Goal: Navigation & Orientation: Find specific page/section

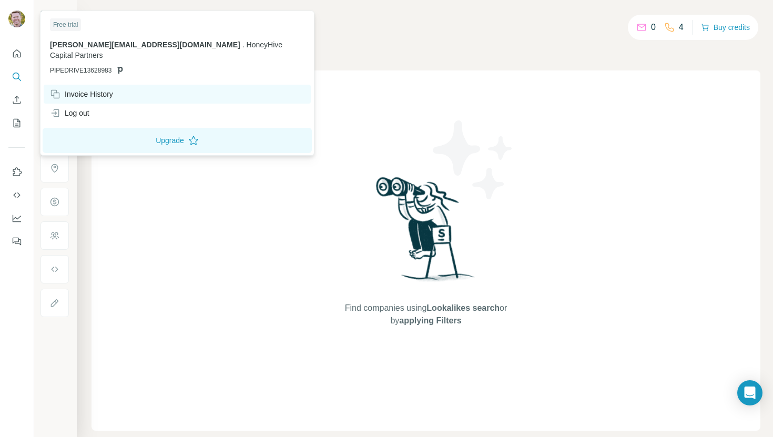
click at [100, 89] on div "Invoice History" at bounding box center [81, 94] width 63 height 11
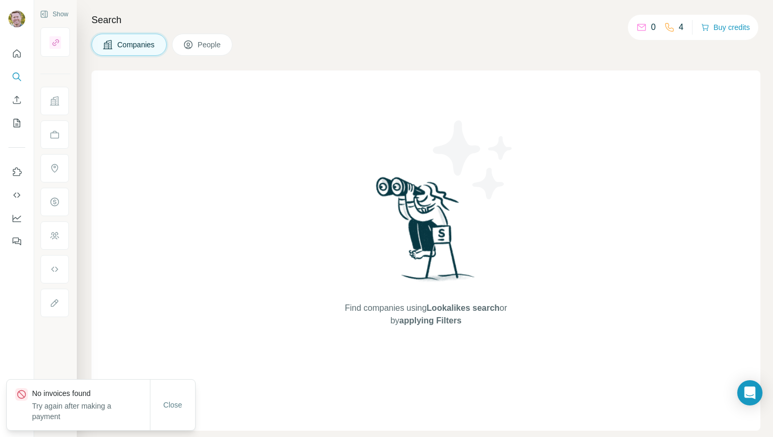
click at [120, 267] on div "Find companies using Lookalikes search or by applying Filters" at bounding box center [425, 250] width 668 height 360
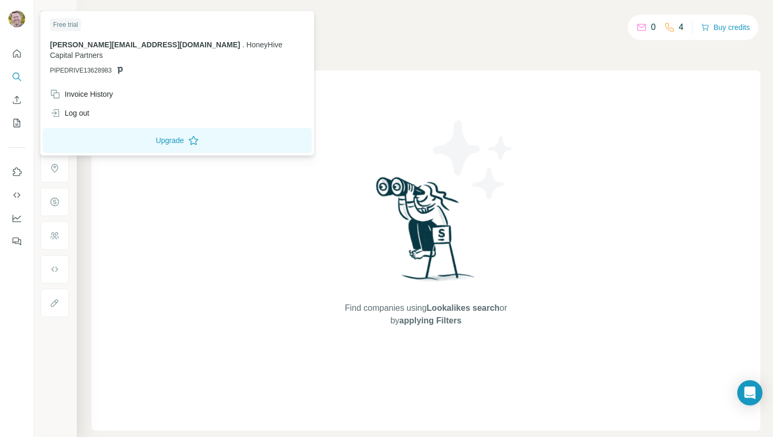
click at [25, 17] on div at bounding box center [18, 20] width 30 height 35
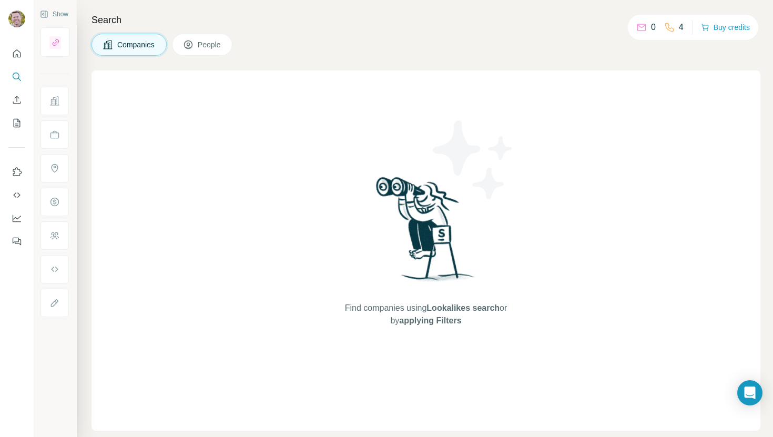
click at [25, 17] on div at bounding box center [18, 20] width 30 height 35
click at [16, 20] on img at bounding box center [16, 19] width 17 height 17
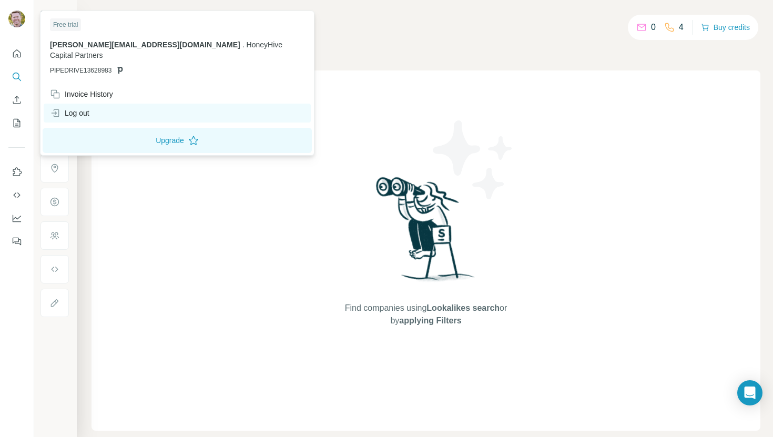
click at [68, 108] on div "Log out" at bounding box center [69, 113] width 39 height 11
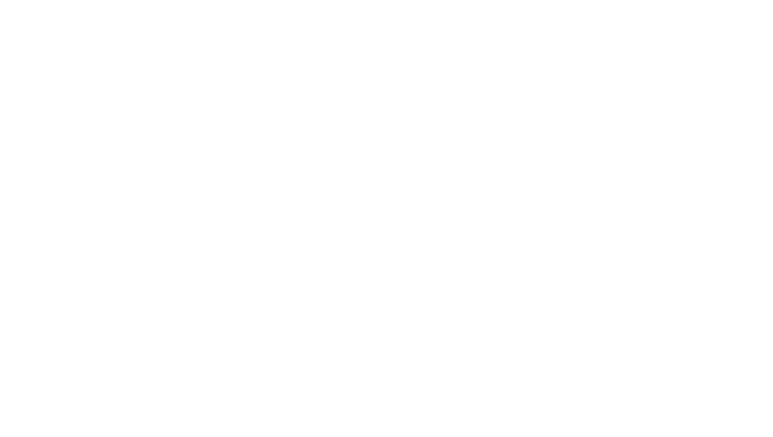
click at [81, 0] on html at bounding box center [386, 0] width 773 height 0
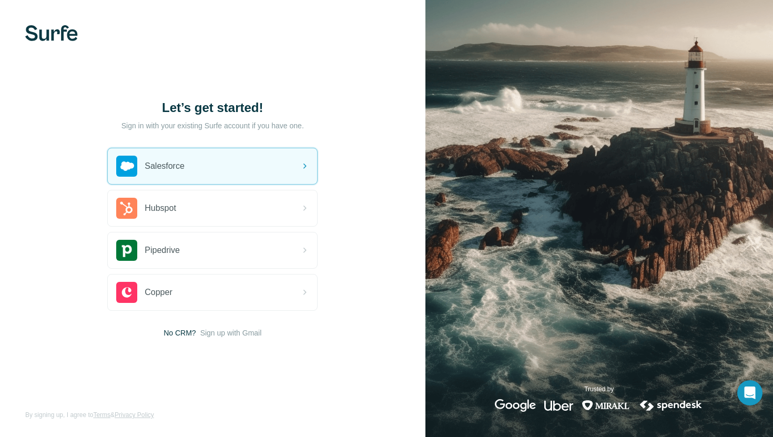
click at [371, 289] on div "Let’s get started! Sign in with your existing Surfe account if you have one. Sa…" at bounding box center [212, 218] width 425 height 437
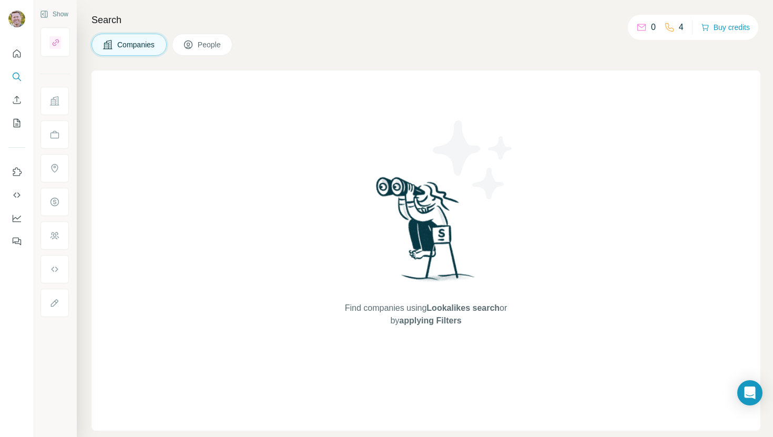
click at [577, 33] on div "Search Companies People Find companies using Lookalikes search or by applying F…" at bounding box center [425, 218] width 696 height 437
click at [12, 53] on icon "Quick start" at bounding box center [17, 53] width 11 height 11
